Goal: Task Accomplishment & Management: Complete application form

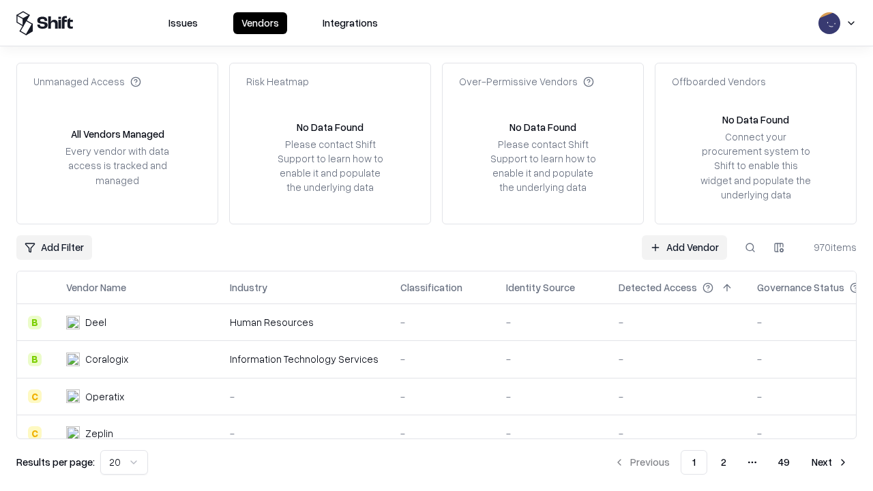
click at [684, 247] on link "Add Vendor" at bounding box center [684, 247] width 85 height 25
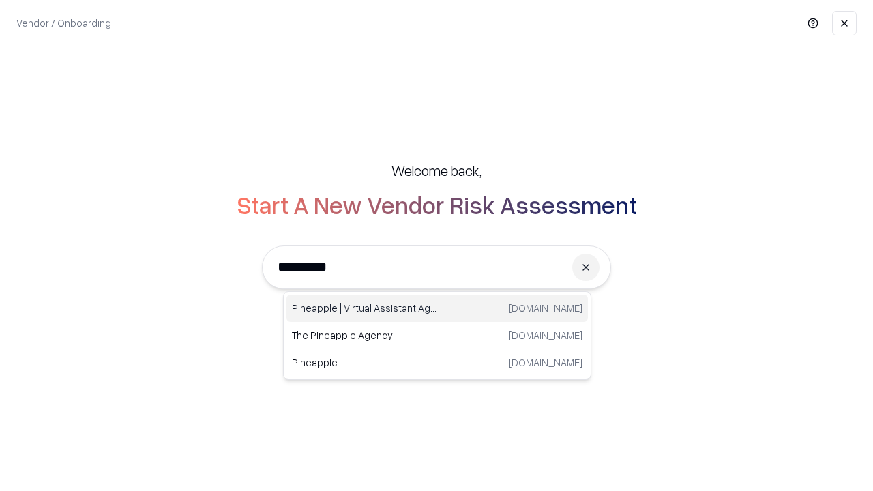
click at [437, 308] on div "Pineapple | Virtual Assistant Agency [DOMAIN_NAME]" at bounding box center [436, 308] width 301 height 27
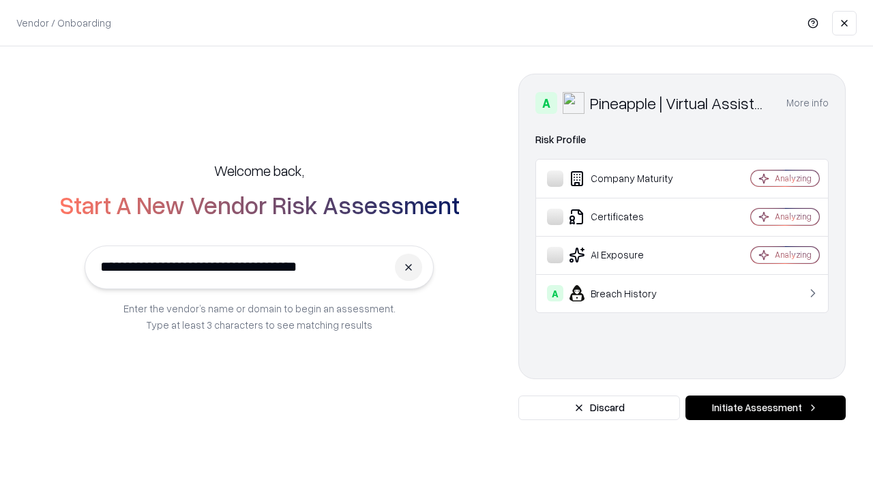
type input "**********"
click at [765, 408] on button "Initiate Assessment" at bounding box center [765, 407] width 160 height 25
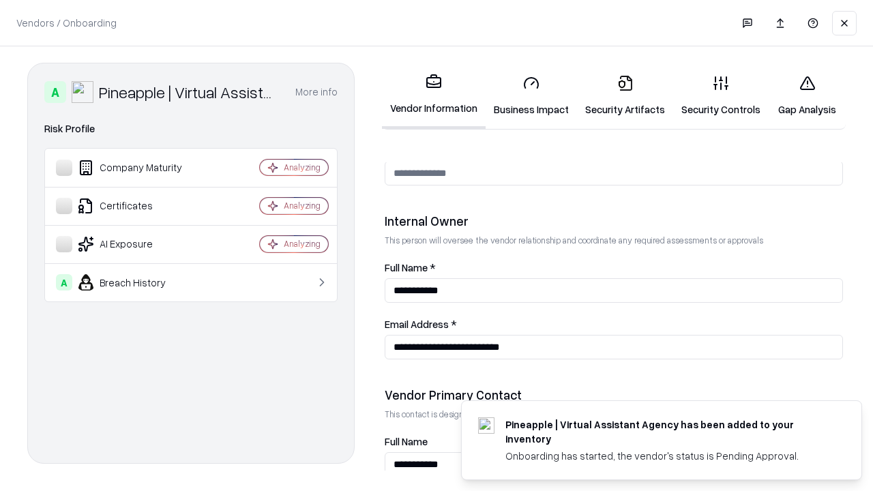
scroll to position [706, 0]
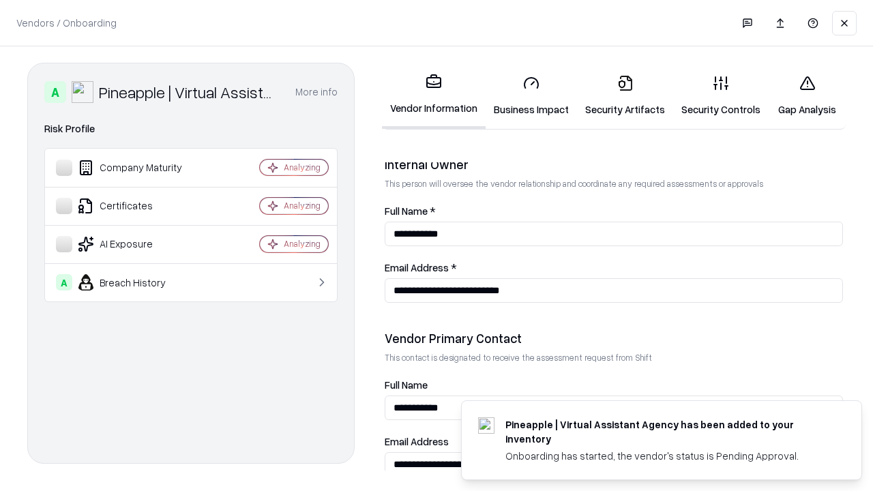
click at [531, 95] on link "Business Impact" at bounding box center [530, 95] width 91 height 63
click at [625, 95] on link "Security Artifacts" at bounding box center [625, 95] width 96 height 63
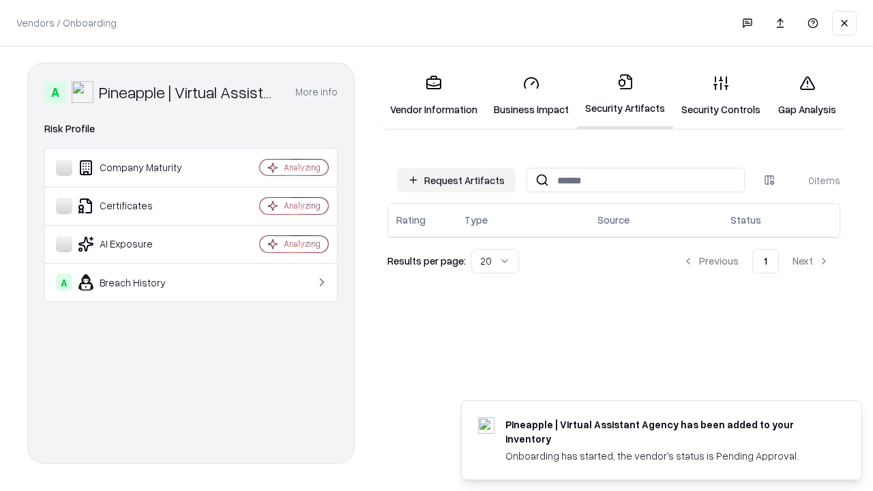
click at [456, 180] on button "Request Artifacts" at bounding box center [456, 180] width 119 height 25
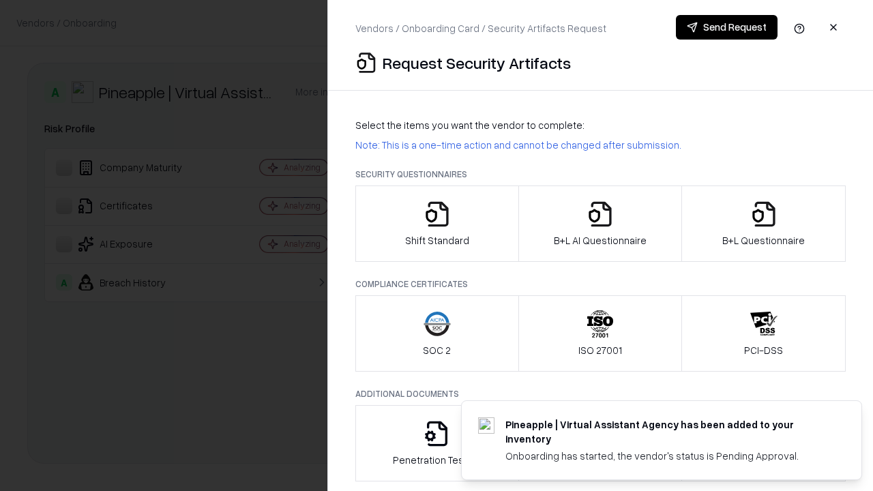
click at [436, 224] on icon "button" at bounding box center [436, 213] width 27 height 27
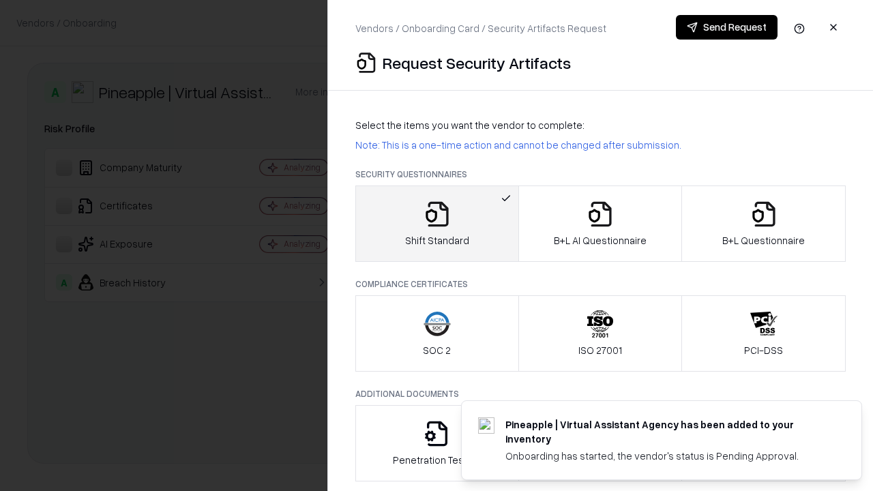
click at [726, 27] on button "Send Request" at bounding box center [727, 27] width 102 height 25
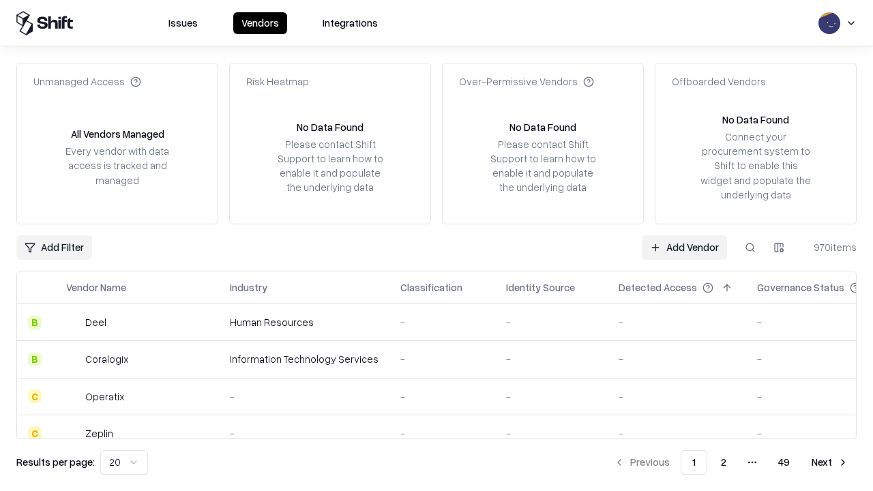
click at [750, 247] on button at bounding box center [750, 247] width 25 height 25
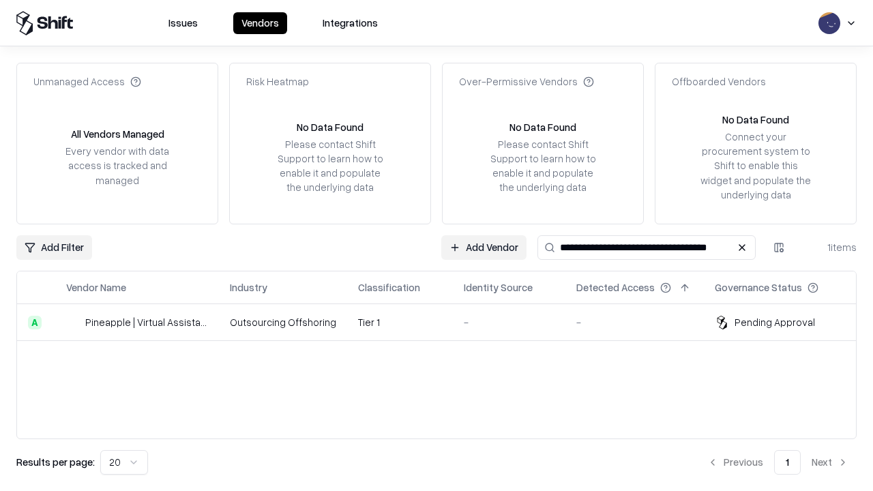
type input "**********"
click at [445, 322] on td "Tier 1" at bounding box center [400, 322] width 106 height 37
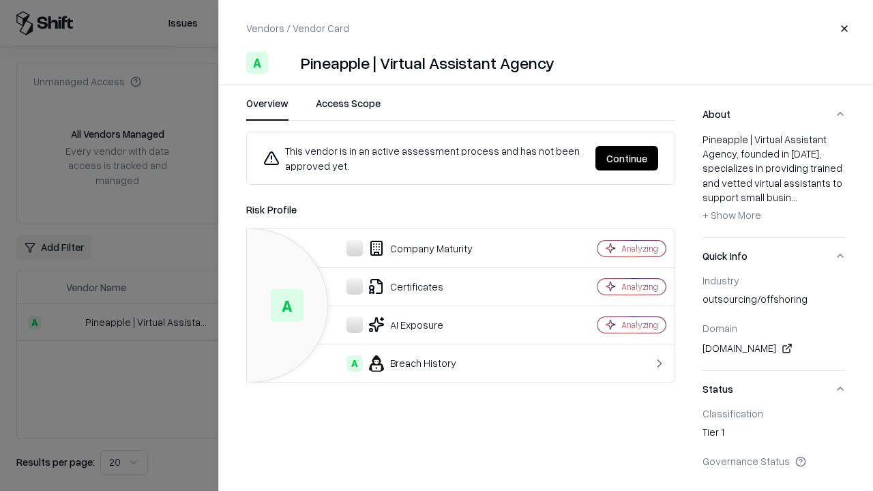
click at [627, 158] on button "Continue" at bounding box center [626, 158] width 63 height 25
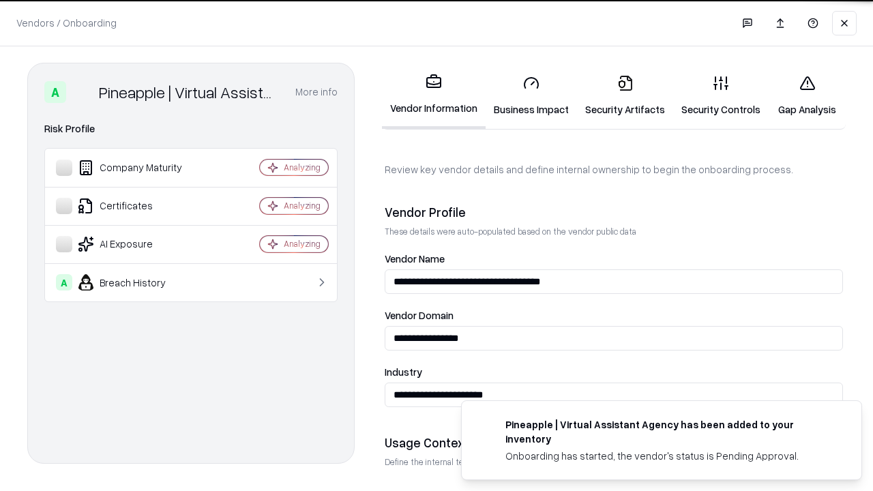
click at [625, 95] on link "Security Artifacts" at bounding box center [625, 95] width 96 height 63
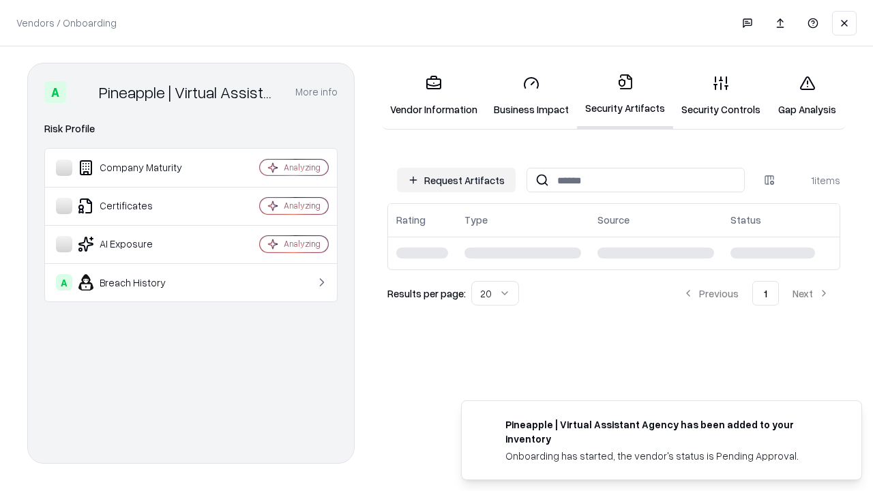
click at [721, 95] on link "Security Controls" at bounding box center [720, 95] width 95 height 63
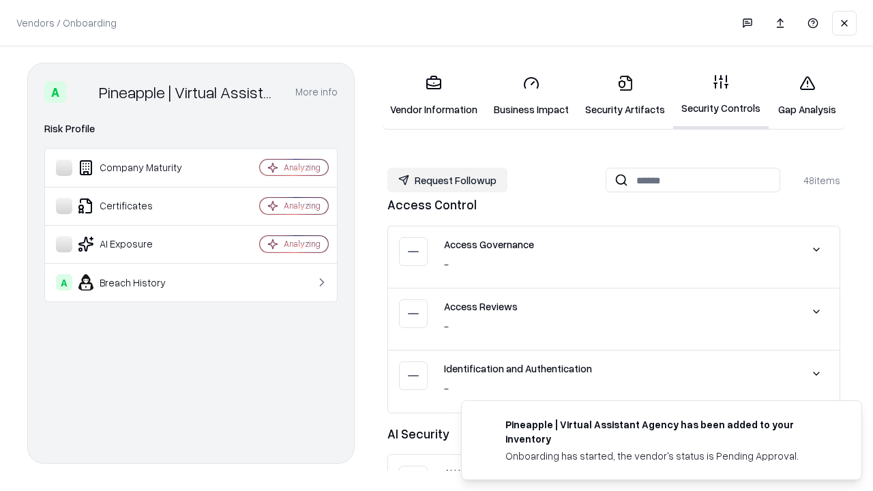
click at [447, 180] on button "Request Followup" at bounding box center [447, 180] width 120 height 25
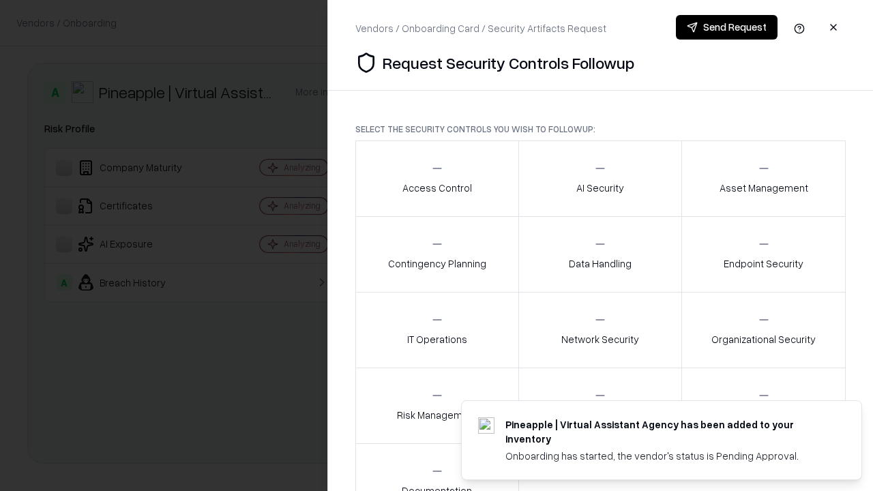
click at [436, 179] on div "Access Control" at bounding box center [437, 178] width 70 height 33
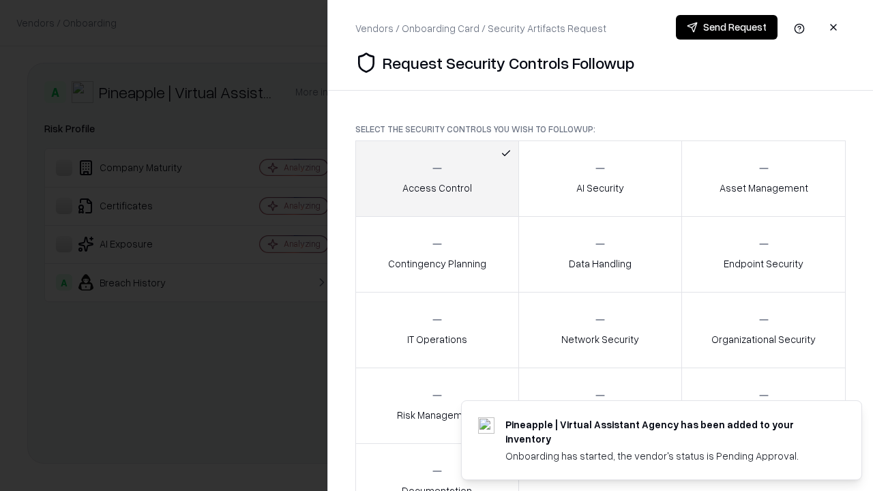
click at [726, 27] on button "Send Request" at bounding box center [727, 27] width 102 height 25
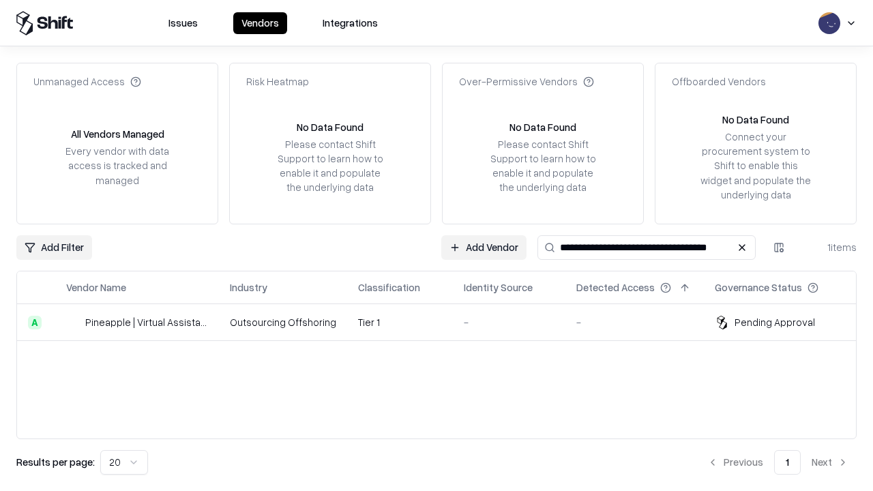
type input "**********"
click at [445, 322] on td "Tier 1" at bounding box center [400, 322] width 106 height 37
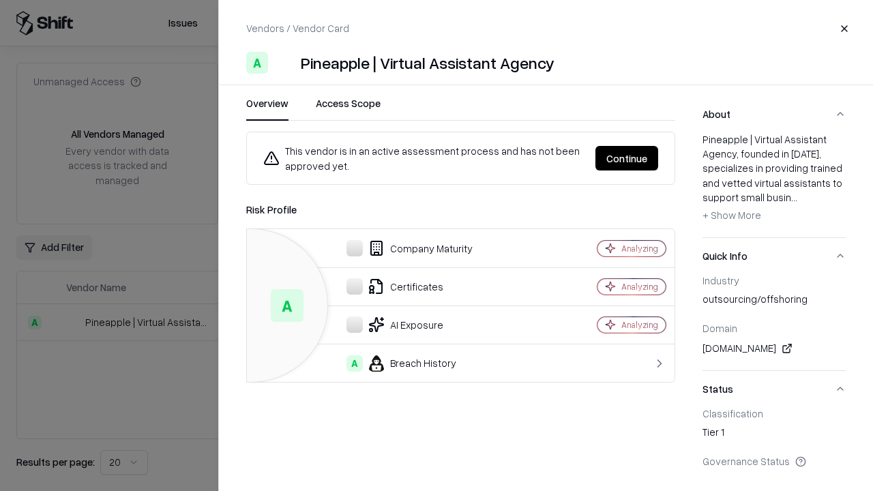
click at [627, 158] on button "Continue" at bounding box center [626, 158] width 63 height 25
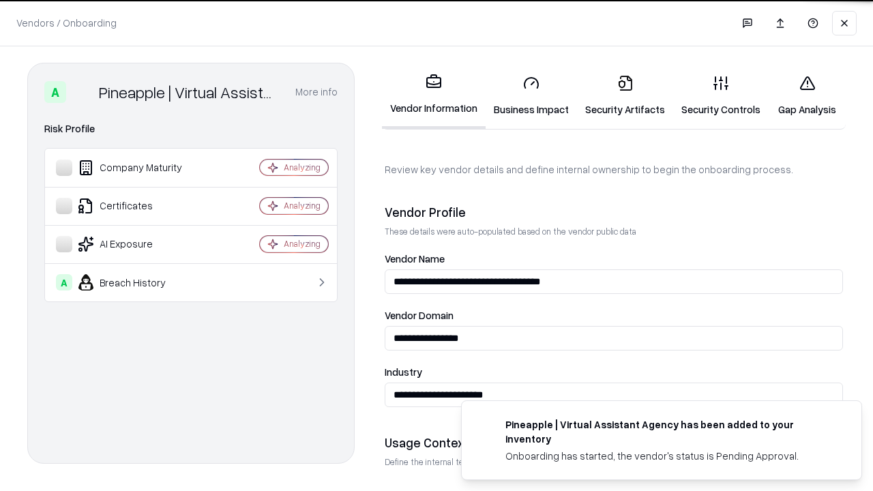
click at [807, 95] on link "Gap Analysis" at bounding box center [806, 95] width 77 height 63
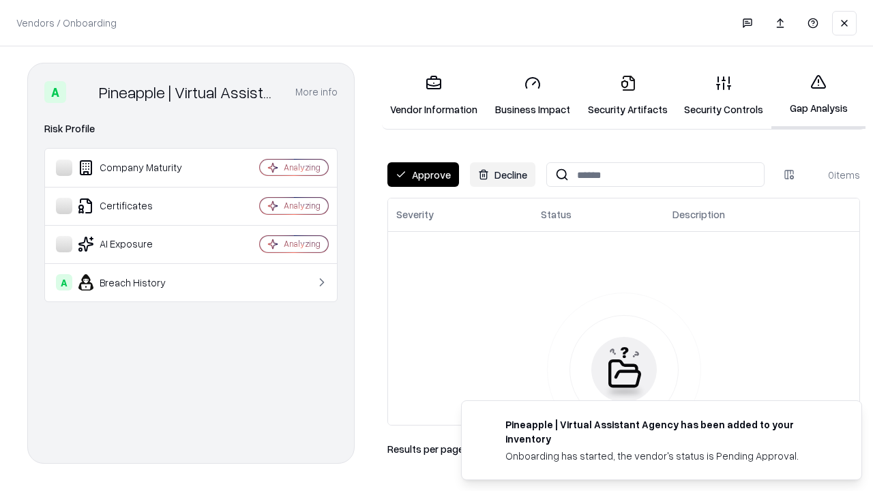
click at [423, 175] on button "Approve" at bounding box center [423, 174] width 72 height 25
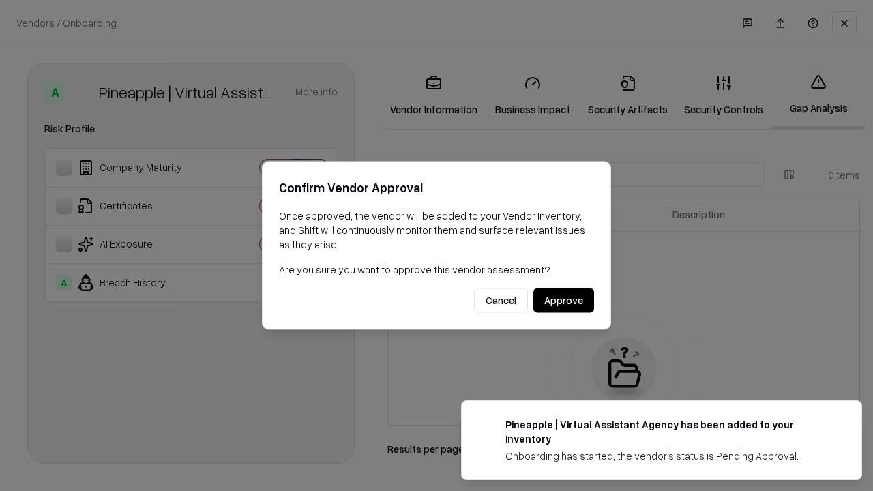
click at [563, 300] on button "Approve" at bounding box center [563, 300] width 61 height 25
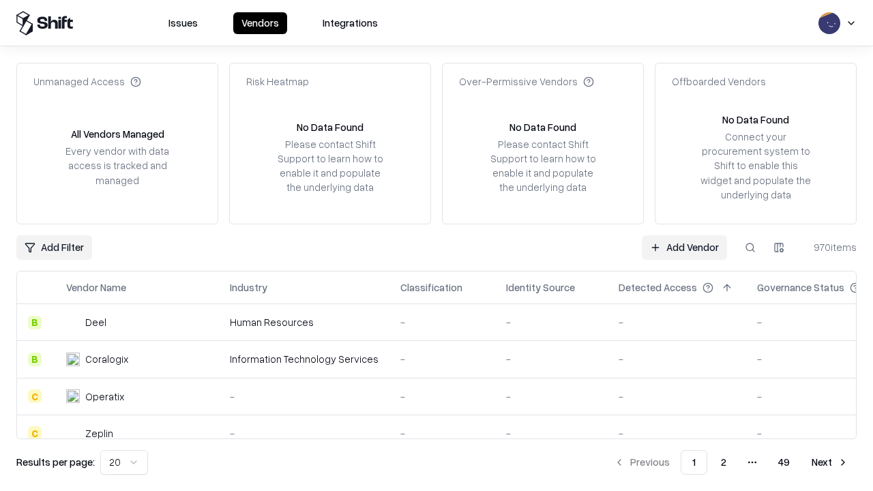
type input "**********"
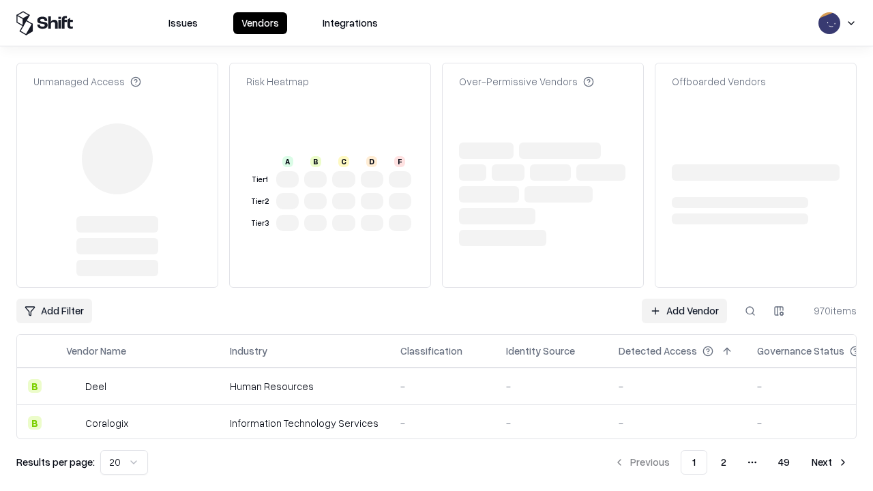
click at [684, 299] on link "Add Vendor" at bounding box center [684, 311] width 85 height 25
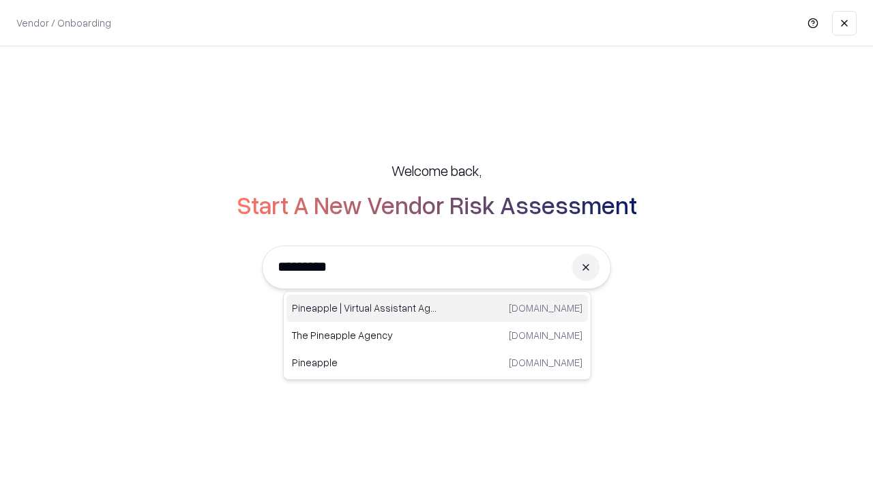
click at [437, 308] on div "Pineapple | Virtual Assistant Agency trypineapple.com" at bounding box center [436, 308] width 301 height 27
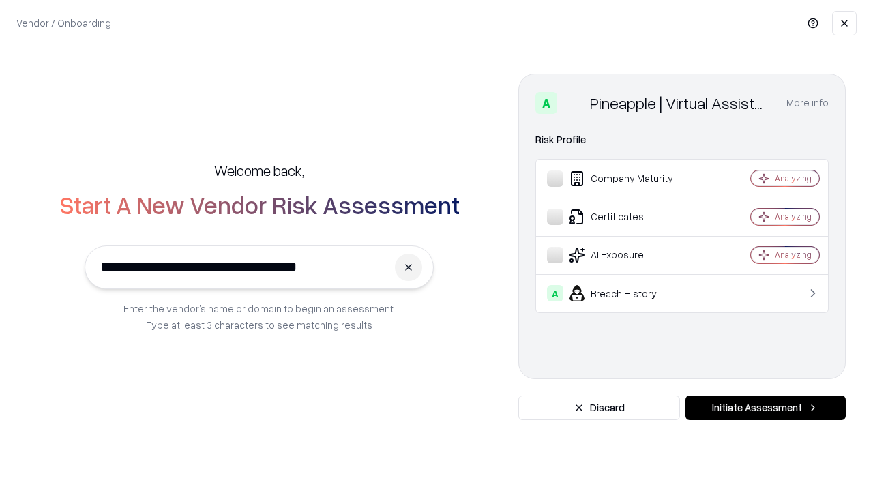
type input "**********"
click at [765, 408] on button "Initiate Assessment" at bounding box center [765, 407] width 160 height 25
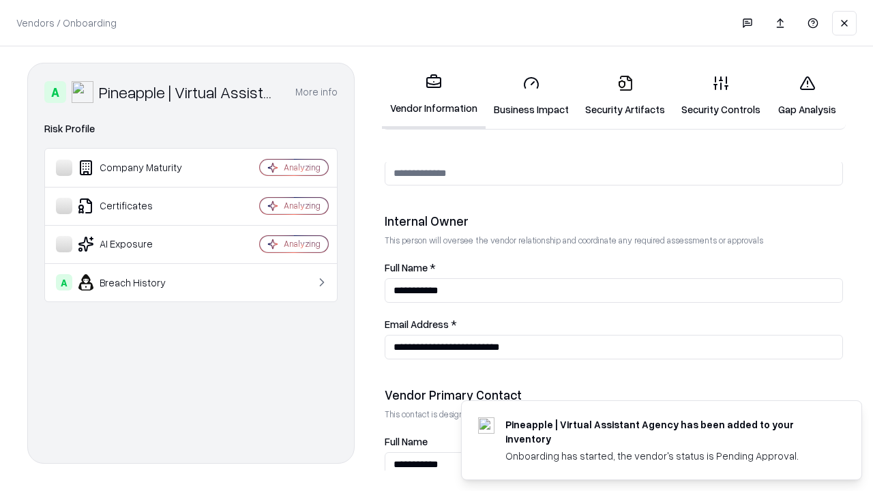
scroll to position [706, 0]
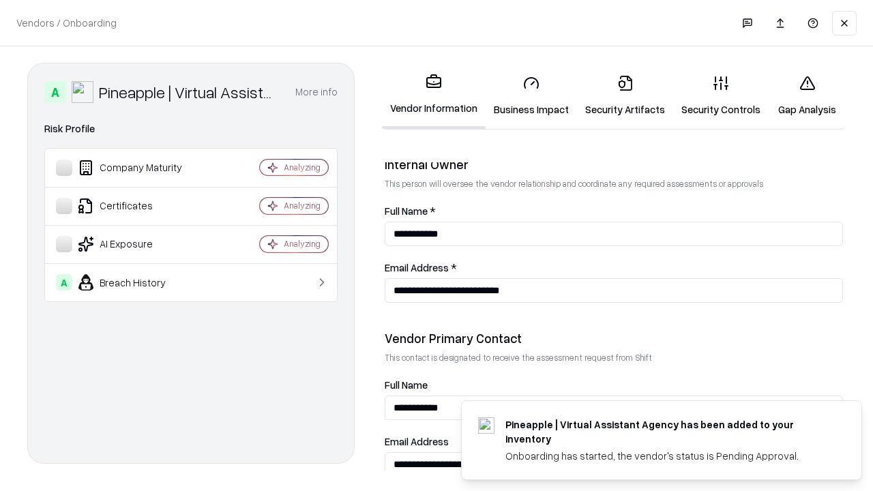
click at [807, 95] on link "Gap Analysis" at bounding box center [806, 95] width 77 height 63
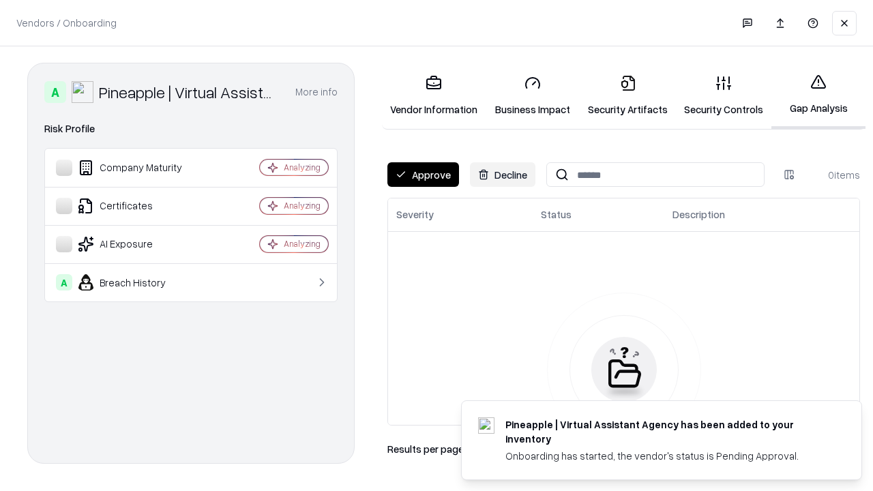
click at [423, 175] on button "Approve" at bounding box center [423, 174] width 72 height 25
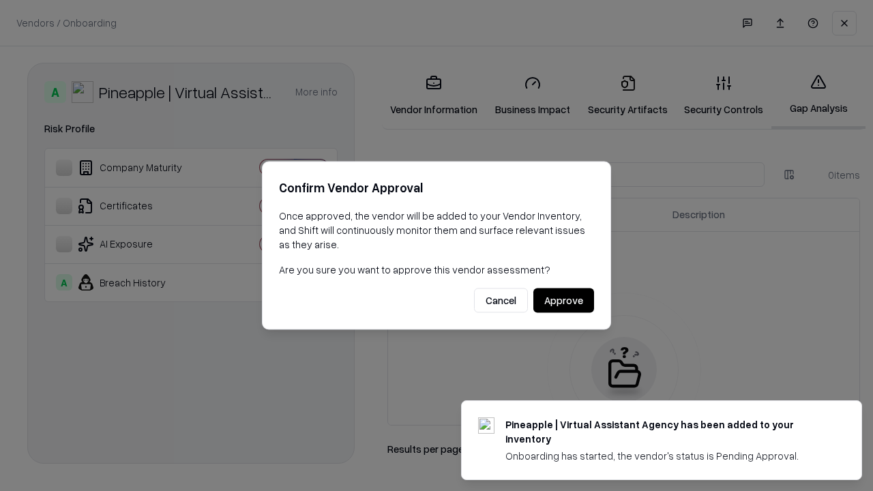
click at [563, 300] on button "Approve" at bounding box center [563, 300] width 61 height 25
